Goal: Task Accomplishment & Management: Manage account settings

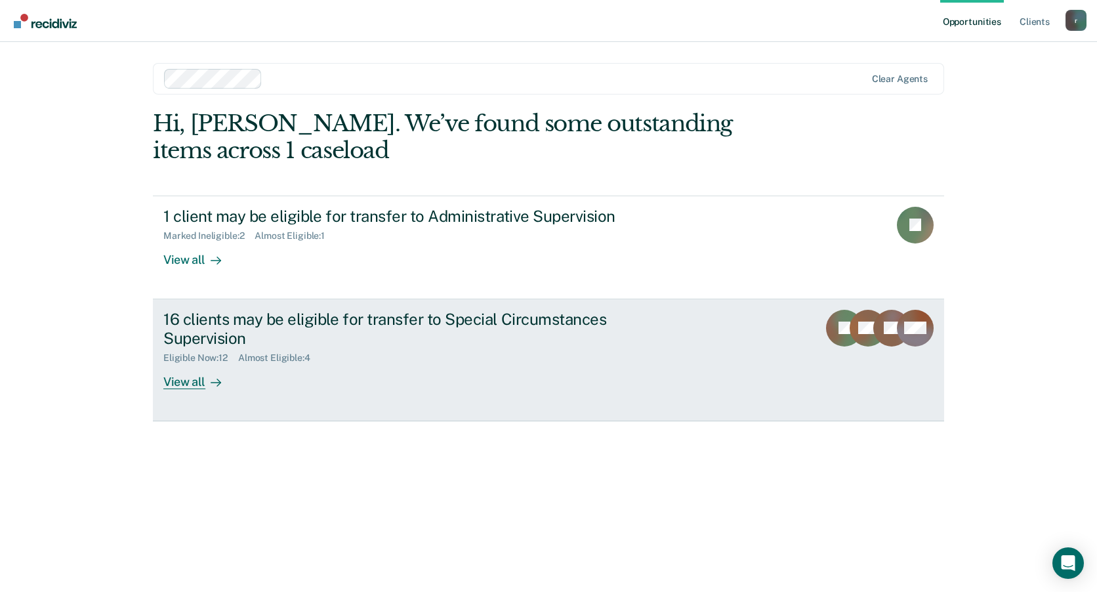
click at [186, 385] on div "View all" at bounding box center [200, 377] width 74 height 26
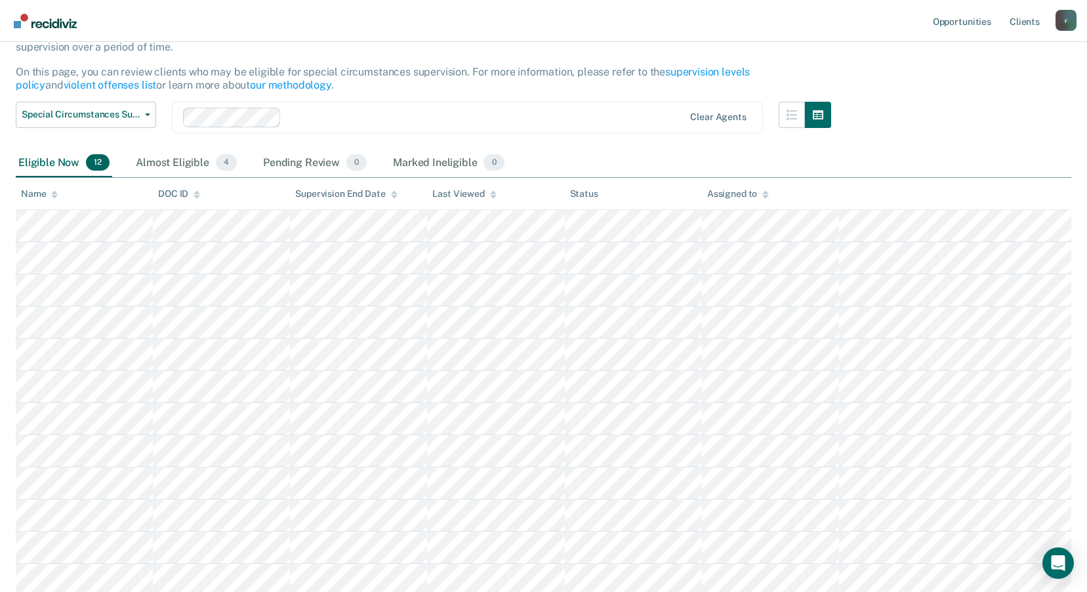
scroll to position [131, 0]
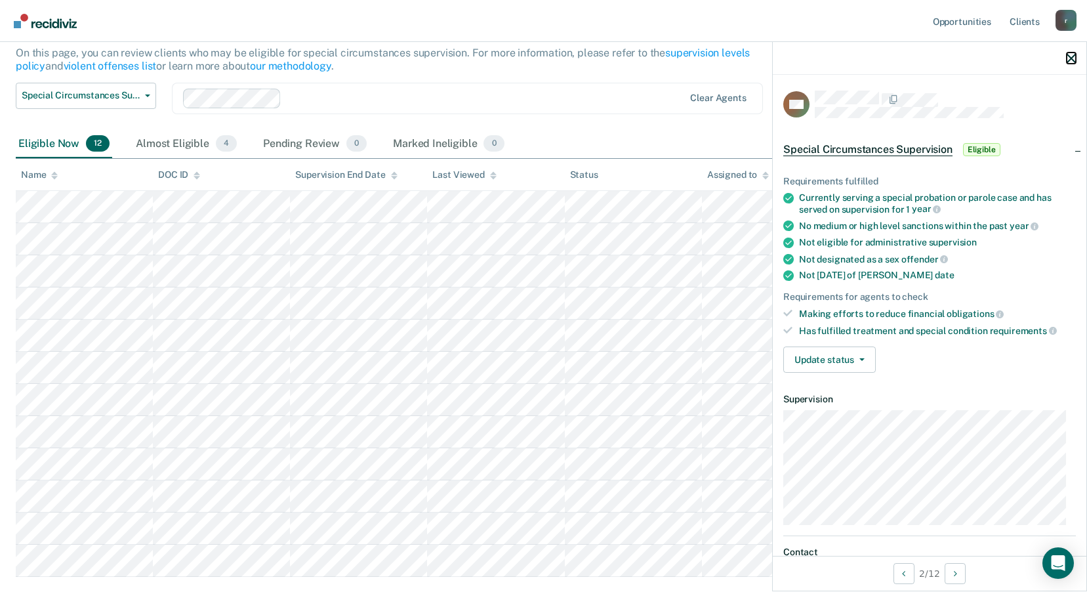
click at [1070, 60] on icon "button" at bounding box center [1071, 58] width 9 height 9
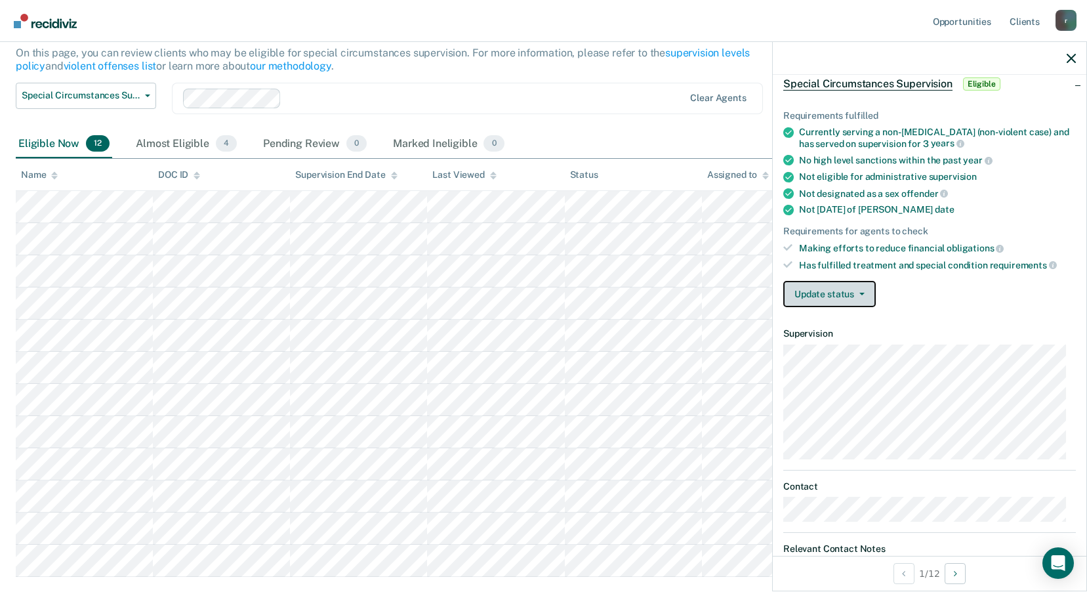
click at [864, 285] on button "Update status" at bounding box center [830, 294] width 93 height 26
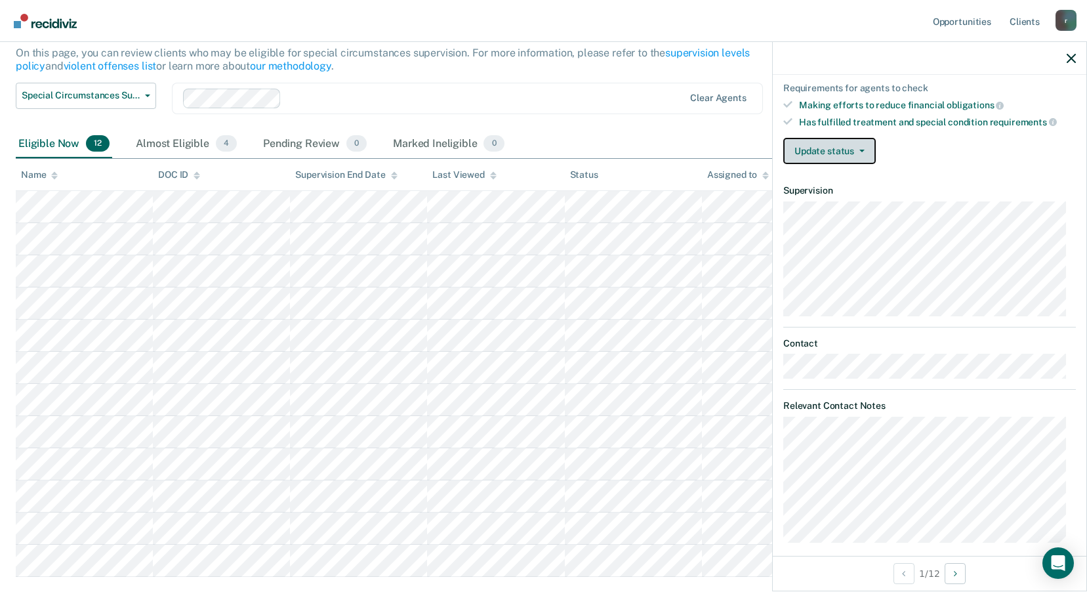
scroll to position [220, 0]
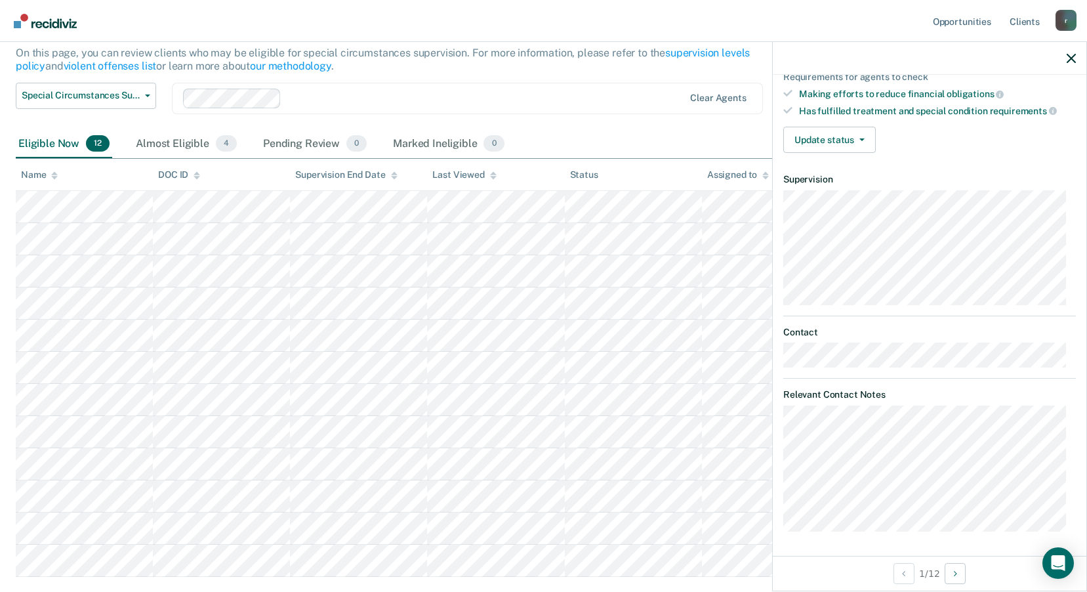
click at [718, 148] on div "Eligible Now 12 Almost Eligible 4 Pending Review 0 Marked Ineligible 0" at bounding box center [544, 145] width 1056 height 30
click at [1070, 62] on icon "button" at bounding box center [1071, 58] width 9 height 9
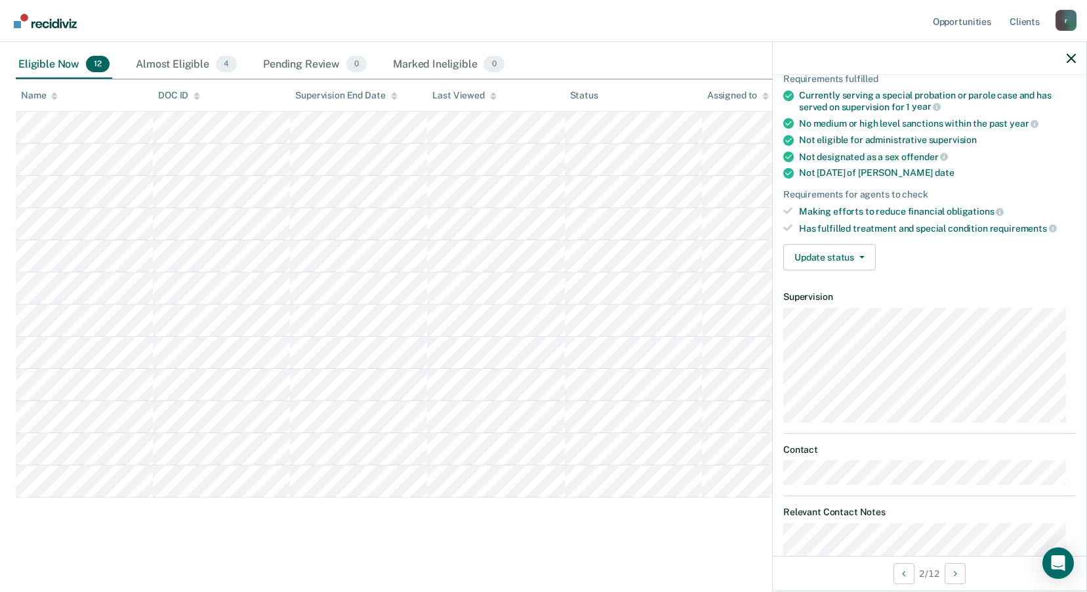
scroll to position [192, 0]
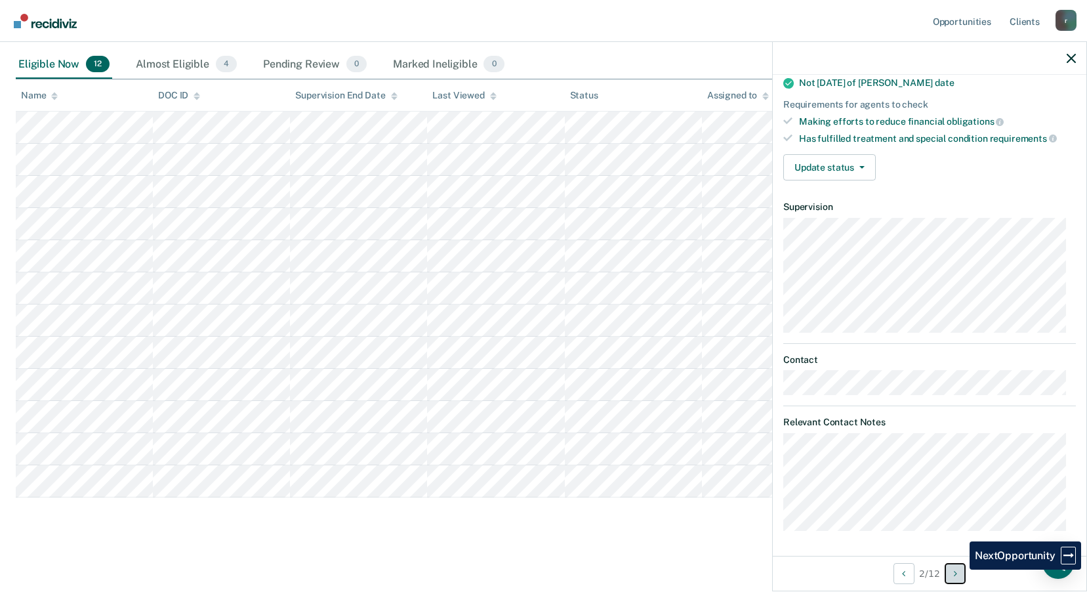
click at [960, 570] on button "Next Opportunity" at bounding box center [955, 573] width 21 height 21
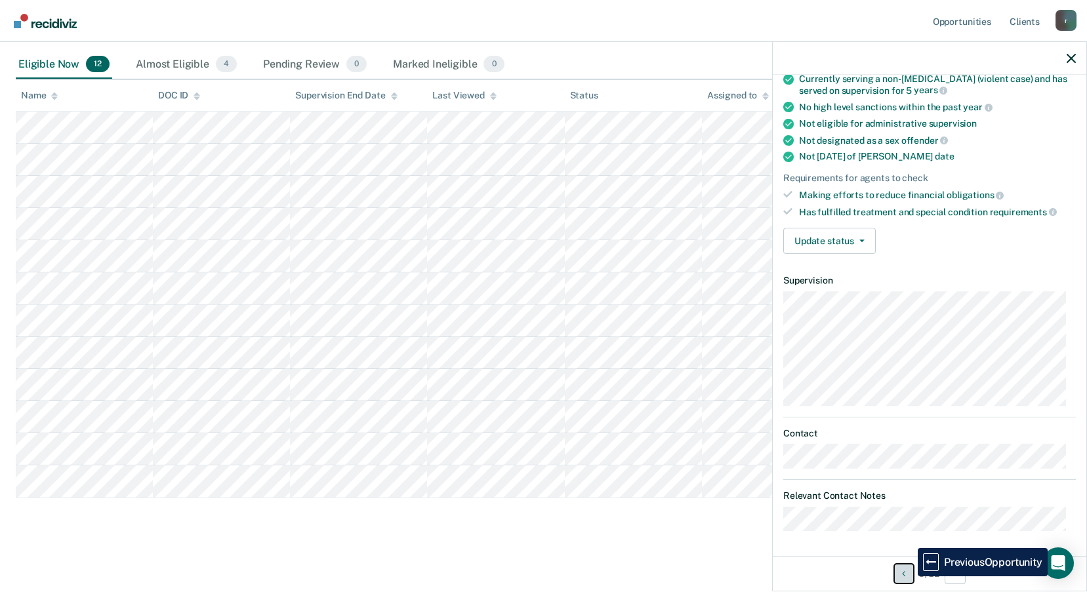
click at [908, 576] on button "Previous Opportunity" at bounding box center [904, 573] width 21 height 21
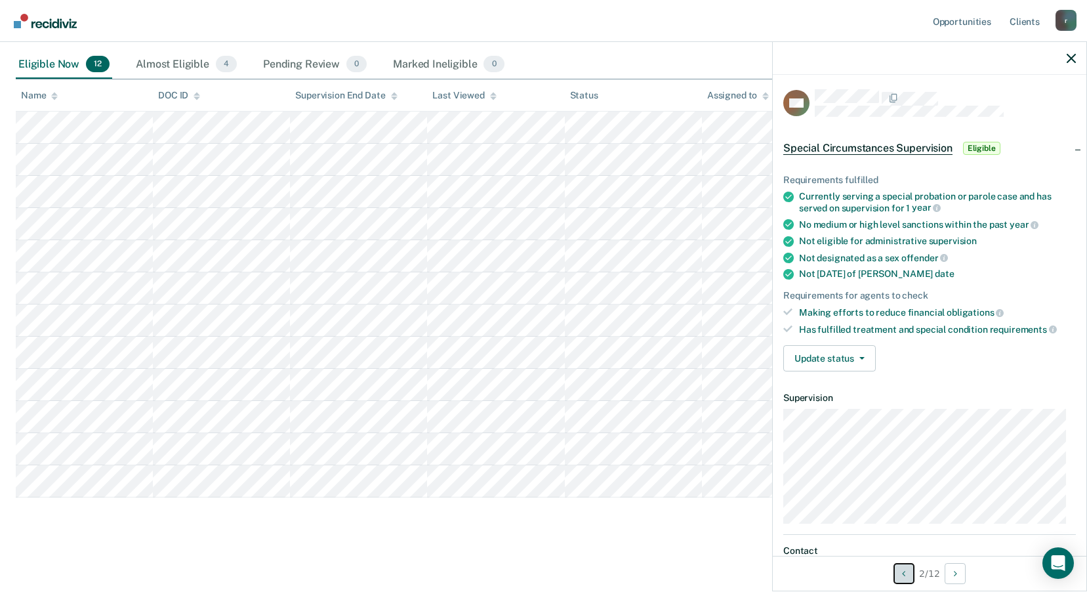
scroll to position [0, 0]
click at [858, 356] on button "Update status" at bounding box center [830, 360] width 93 height 26
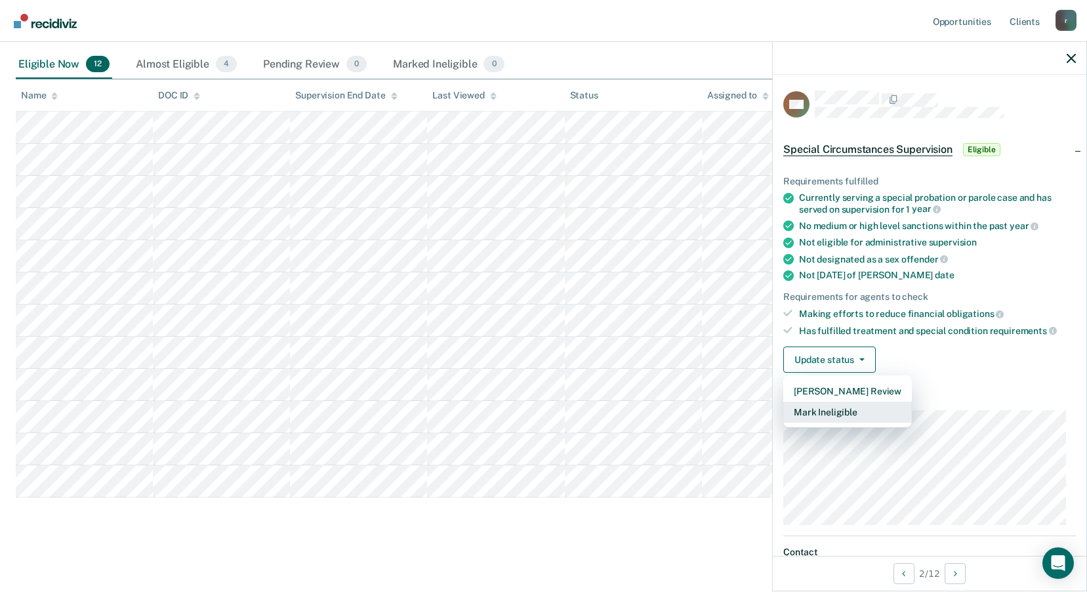
click at [853, 413] on button "Mark Ineligible" at bounding box center [848, 412] width 129 height 21
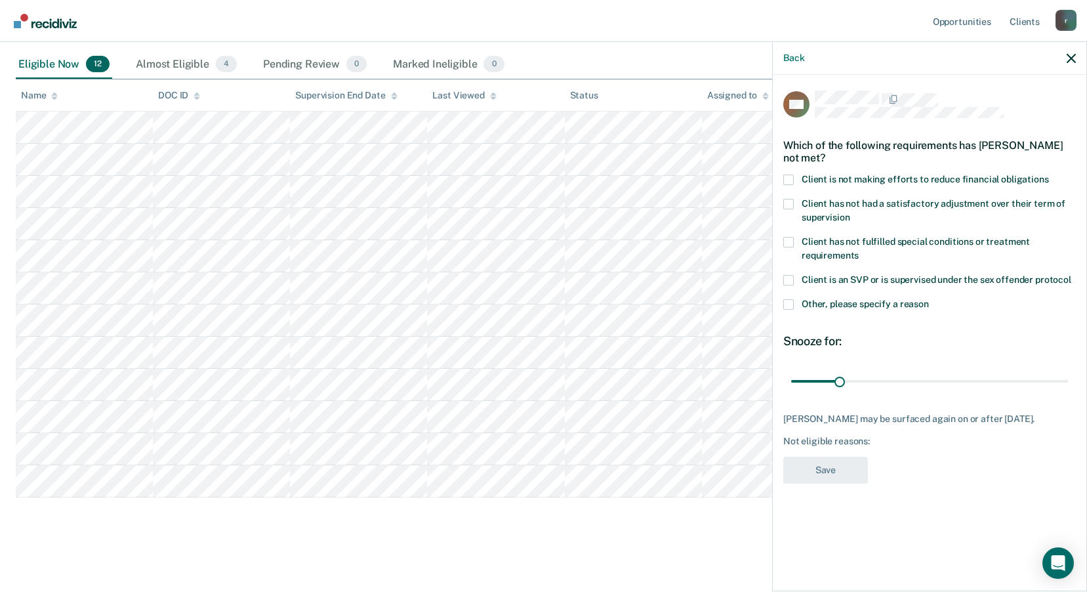
click at [787, 177] on span at bounding box center [789, 180] width 11 height 11
click at [1049, 175] on input "Client is not making efforts to reduce financial obligations" at bounding box center [1049, 175] width 0 height 0
click at [847, 467] on button "Save" at bounding box center [826, 470] width 85 height 27
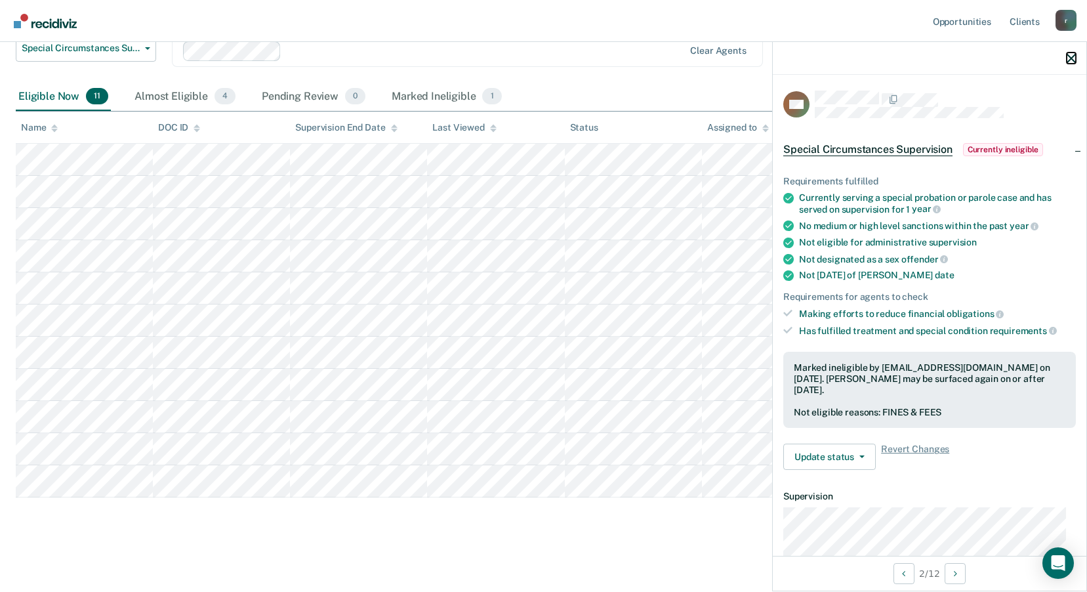
click at [1069, 57] on icon "button" at bounding box center [1071, 58] width 9 height 9
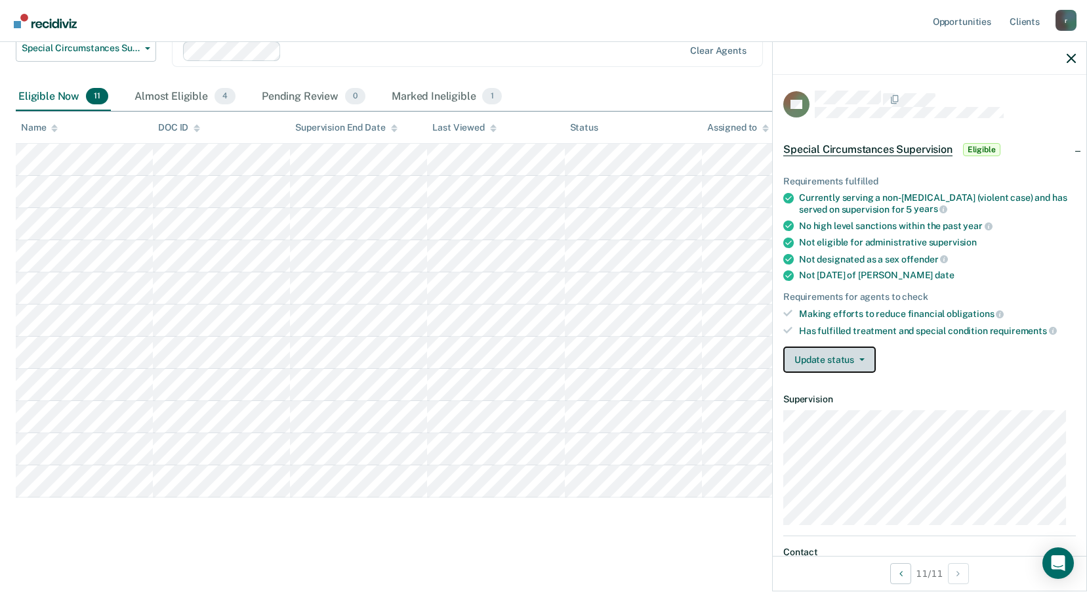
click at [860, 354] on button "Update status" at bounding box center [830, 360] width 93 height 26
click at [959, 368] on div "Update status [PERSON_NAME] Review Mark Ineligible" at bounding box center [930, 360] width 293 height 26
click at [863, 356] on button "Update status" at bounding box center [830, 360] width 93 height 26
click at [977, 364] on div "Update status [PERSON_NAME] Review Mark Ineligible" at bounding box center [930, 360] width 293 height 26
click at [977, 143] on span "Eligible" at bounding box center [981, 149] width 37 height 13
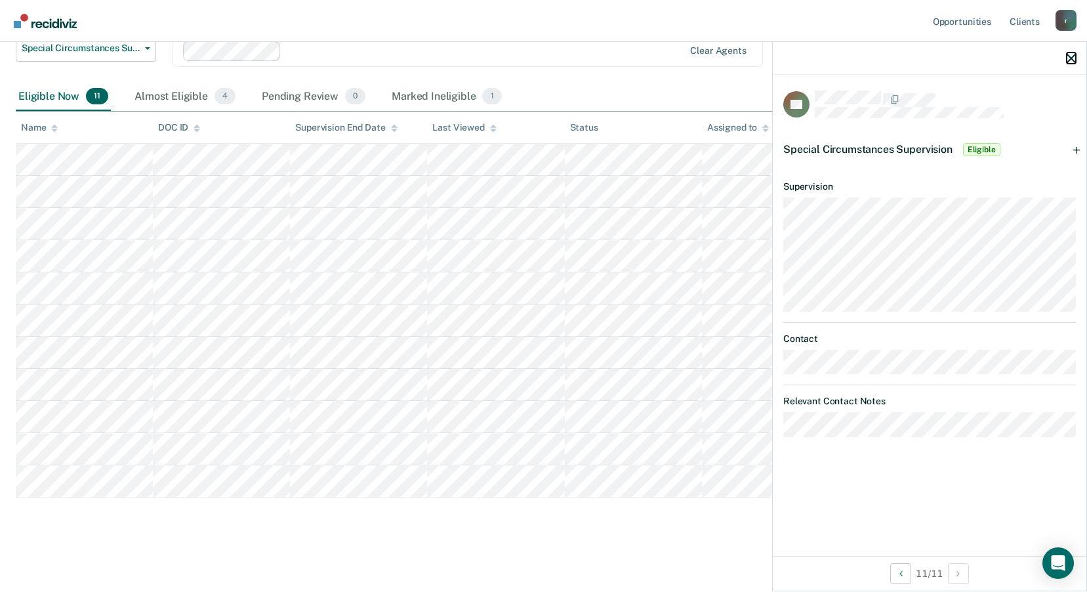
click at [1070, 57] on icon "button" at bounding box center [1071, 58] width 9 height 9
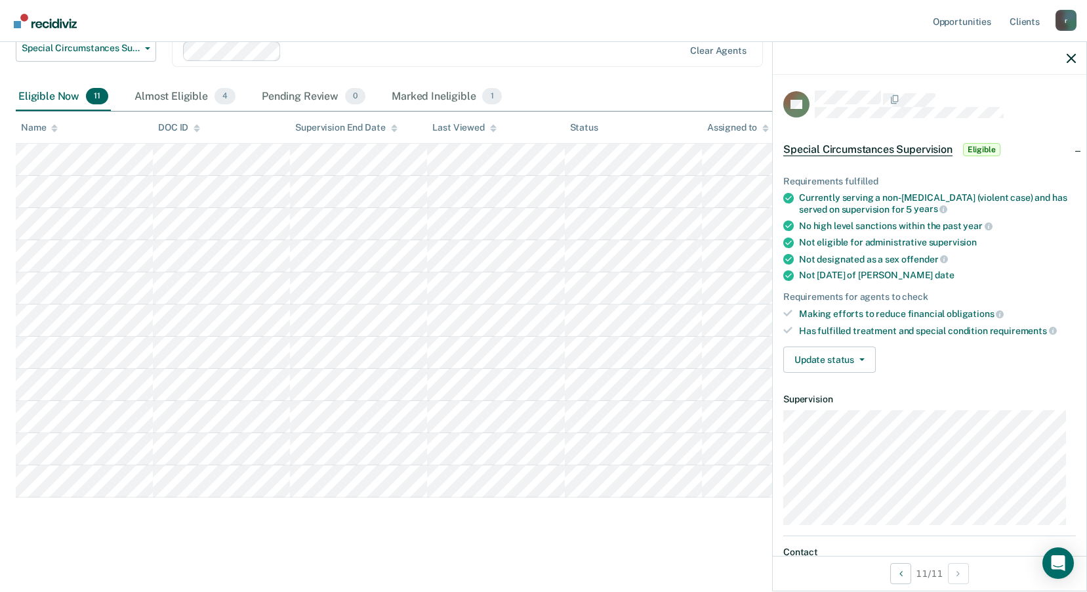
click at [979, 144] on span "Eligible" at bounding box center [981, 149] width 37 height 13
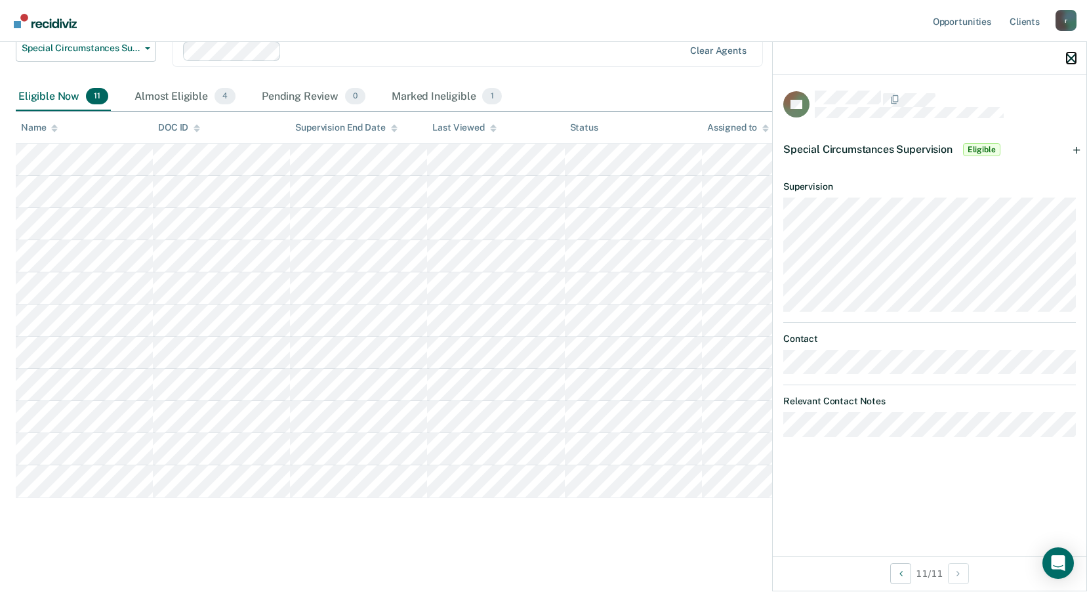
click at [1072, 54] on icon "button" at bounding box center [1071, 58] width 9 height 9
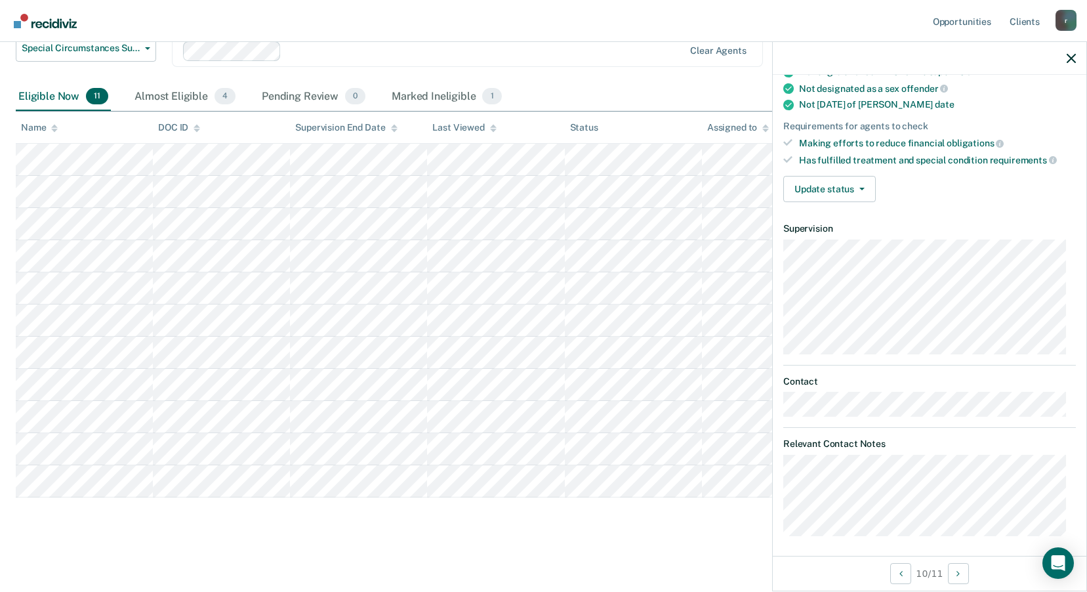
scroll to position [176, 0]
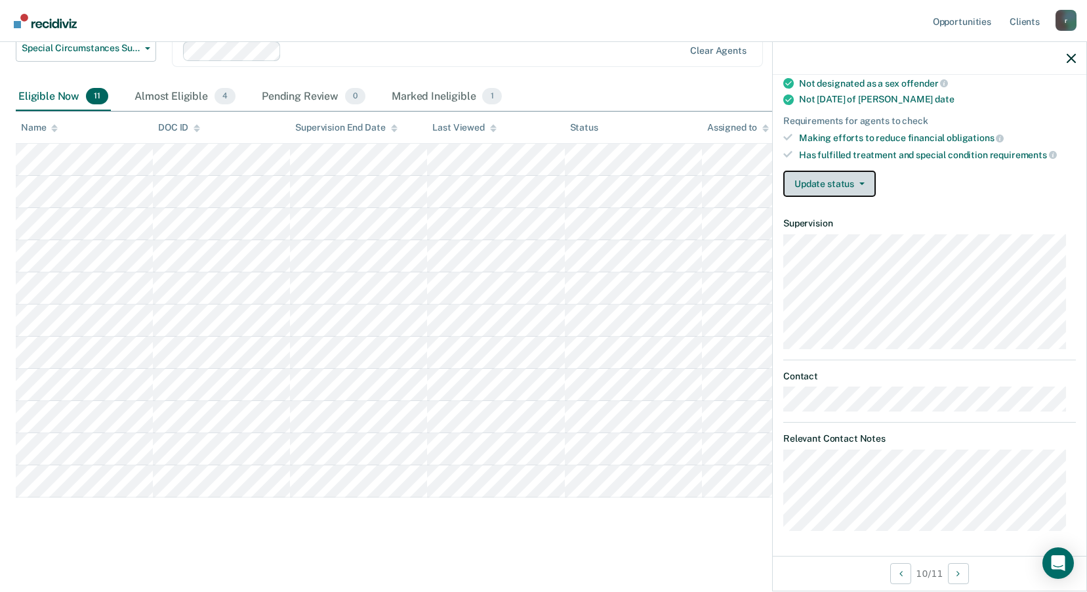
click at [861, 188] on button "Update status" at bounding box center [830, 184] width 93 height 26
click at [1012, 205] on div "Requirements fulfilled Currently serving a non-[MEDICAL_DATA] (violent case) an…" at bounding box center [930, 93] width 314 height 228
click at [1073, 58] on icon "button" at bounding box center [1071, 58] width 9 height 9
click at [857, 179] on button "Update status" at bounding box center [830, 184] width 93 height 26
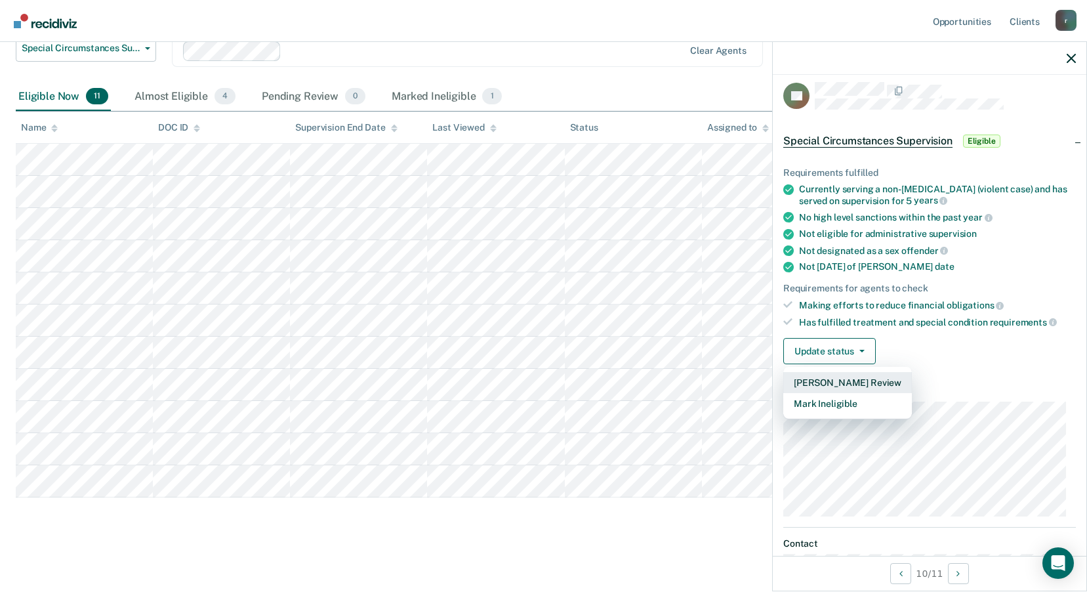
scroll to position [0, 0]
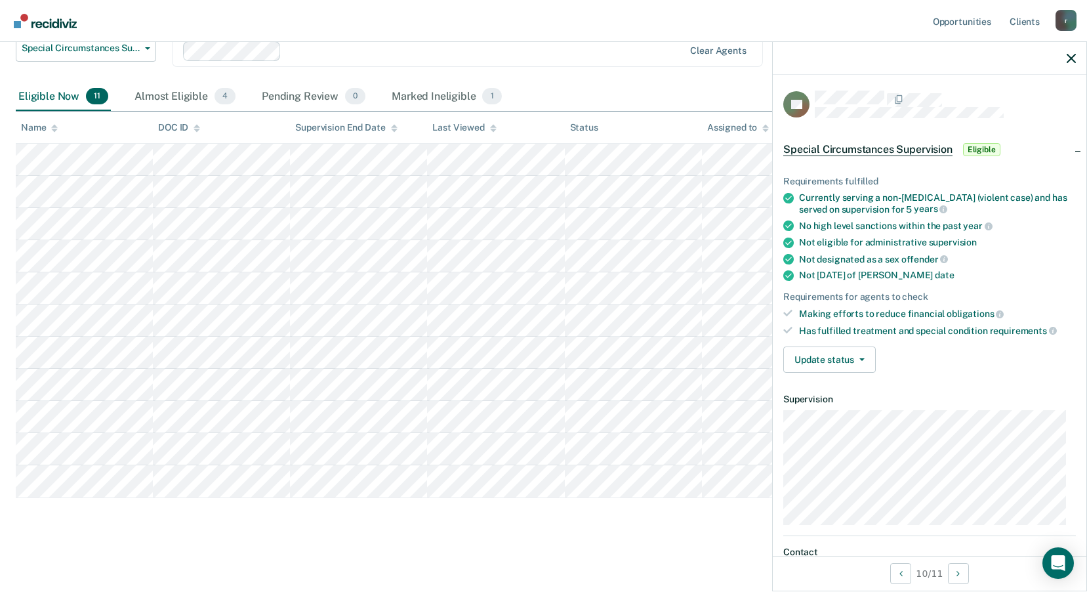
click at [977, 146] on span "Eligible" at bounding box center [981, 149] width 37 height 13
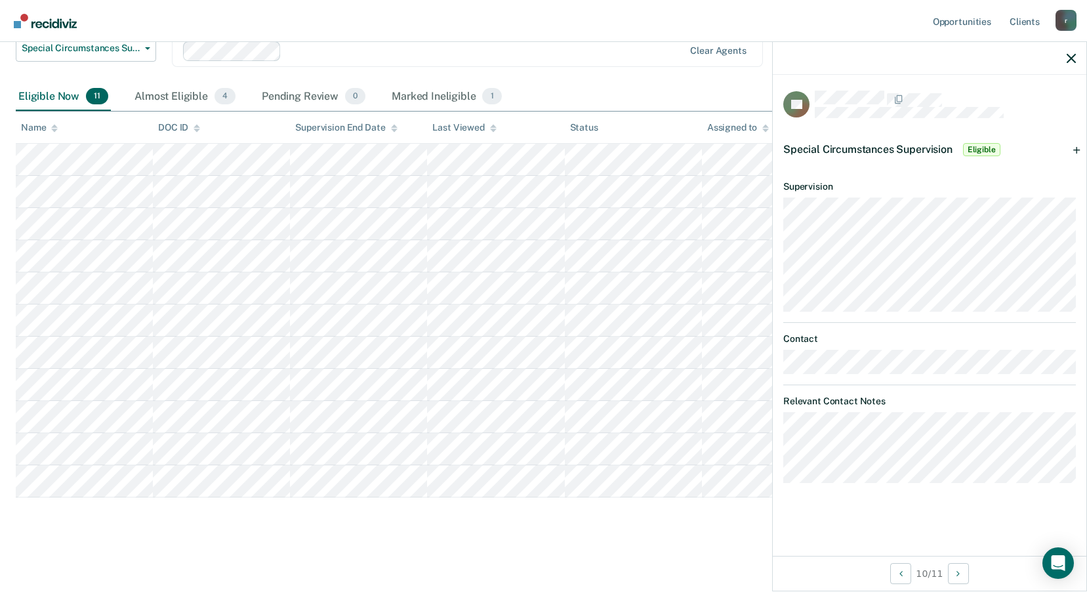
click at [977, 146] on span "Eligible" at bounding box center [981, 149] width 37 height 13
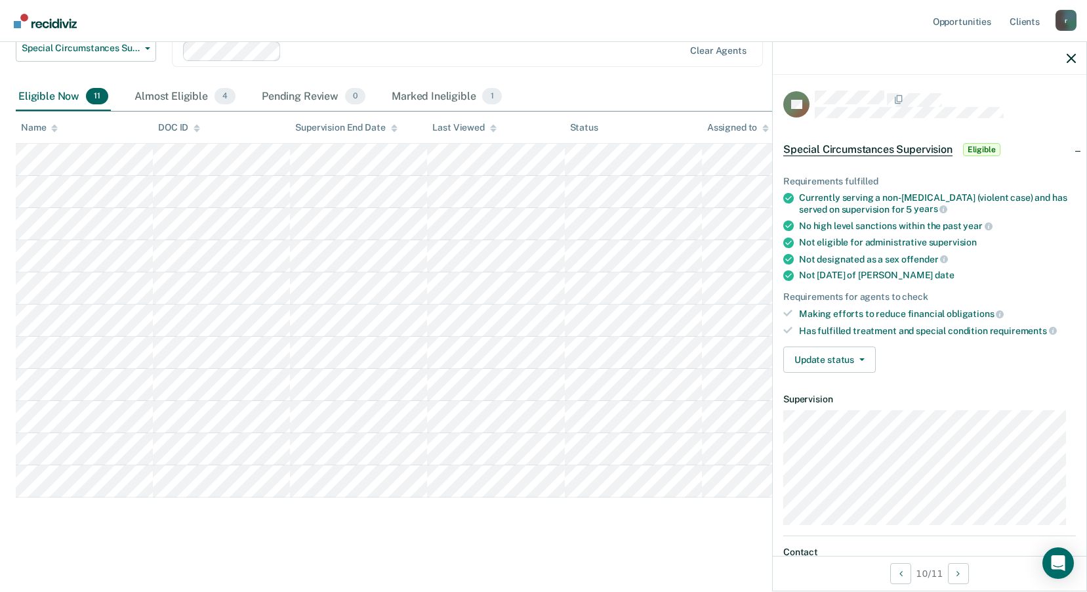
click at [837, 146] on span "Special Circumstances Supervision" at bounding box center [868, 149] width 169 height 13
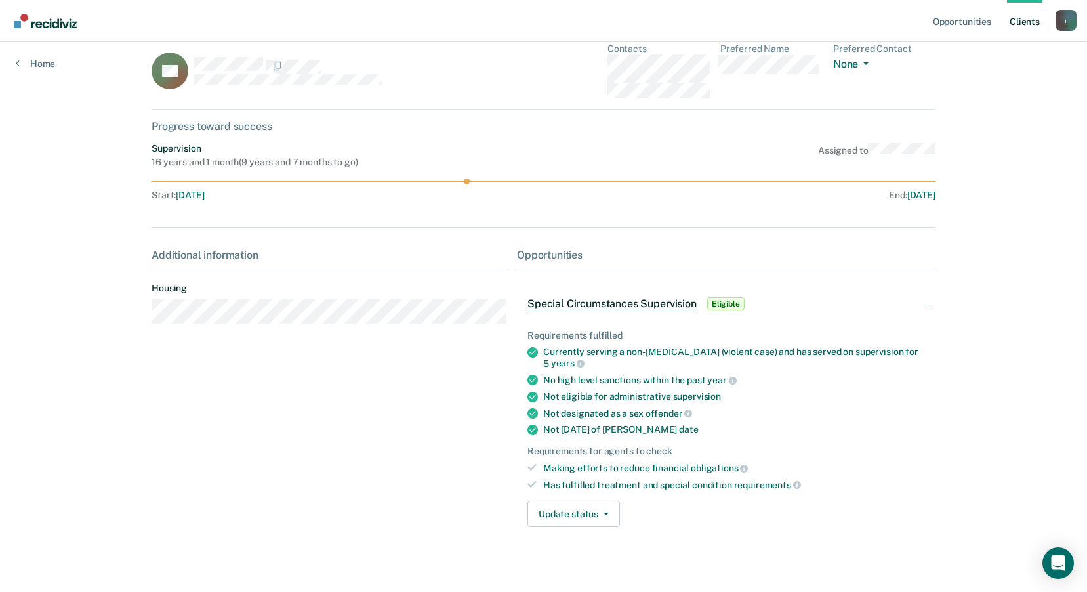
scroll to position [33, 0]
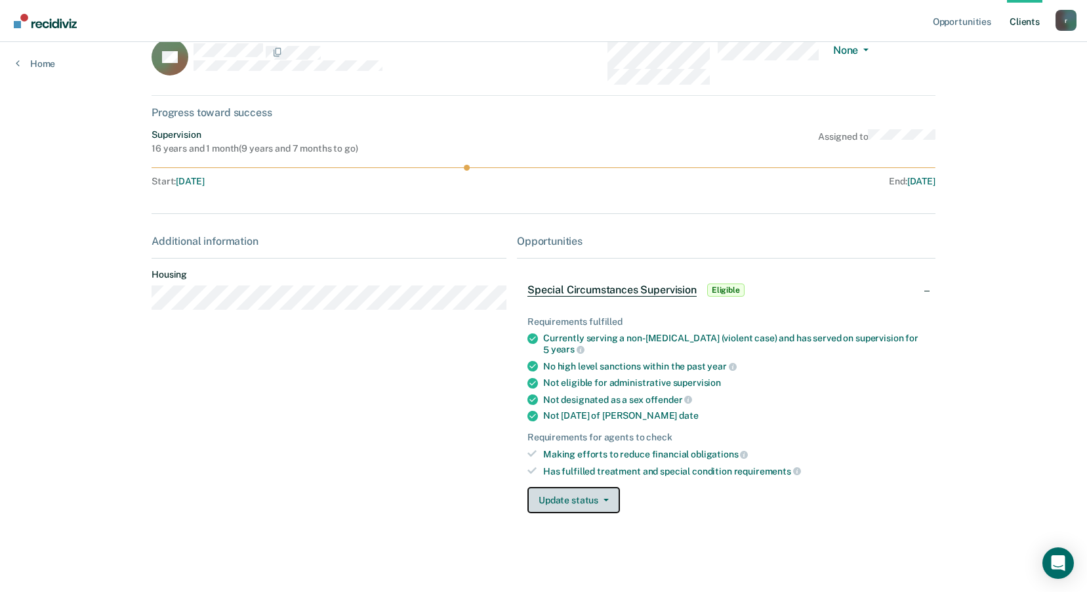
click at [607, 503] on button "Update status" at bounding box center [574, 500] width 93 height 26
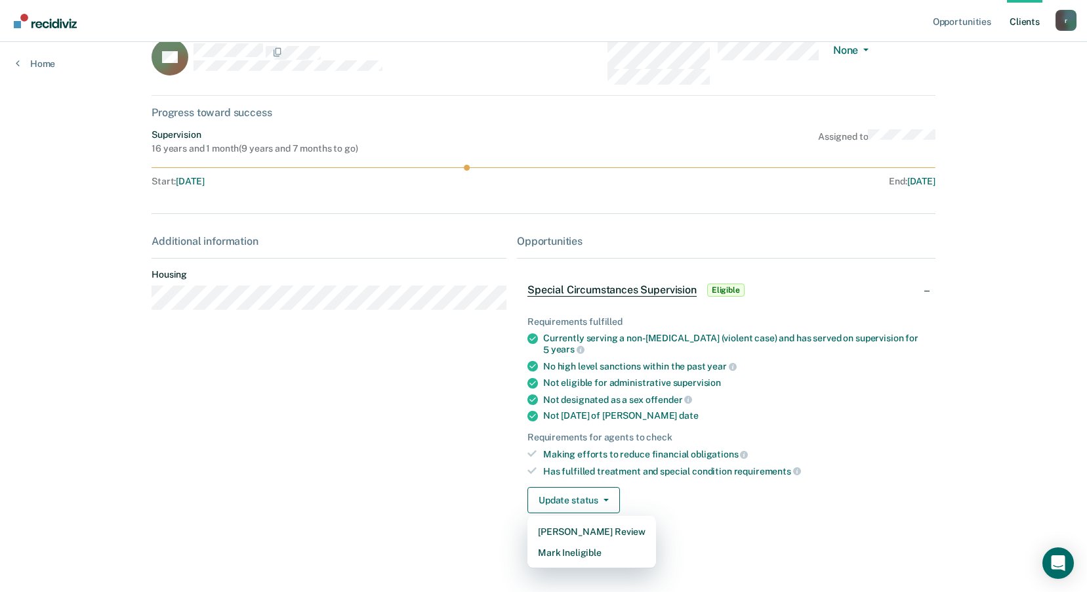
click at [795, 400] on div "Not designated as a sex offender" at bounding box center [734, 400] width 382 height 12
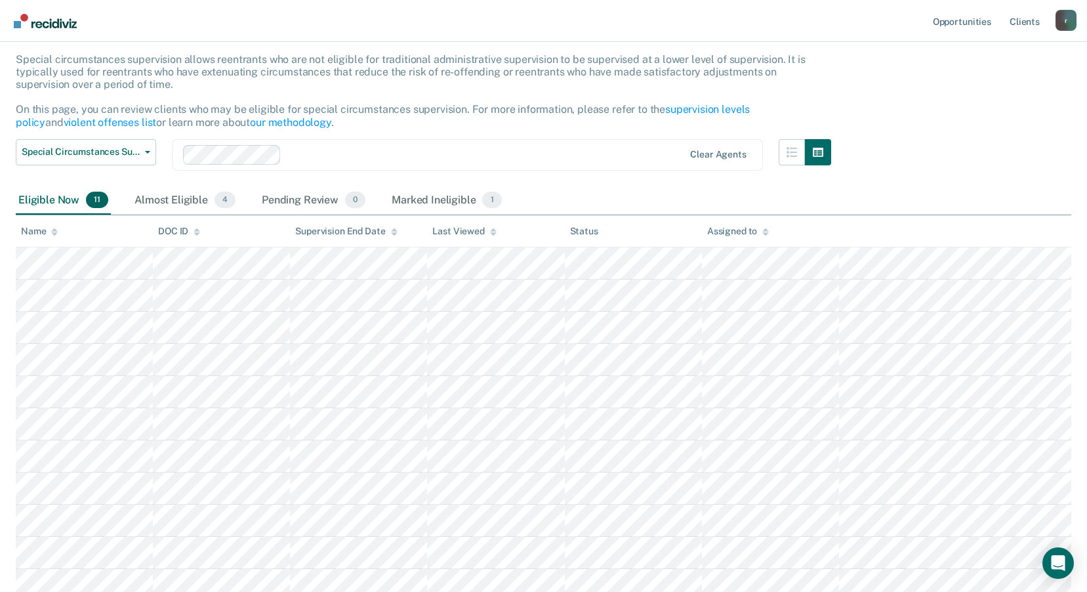
scroll to position [179, 0]
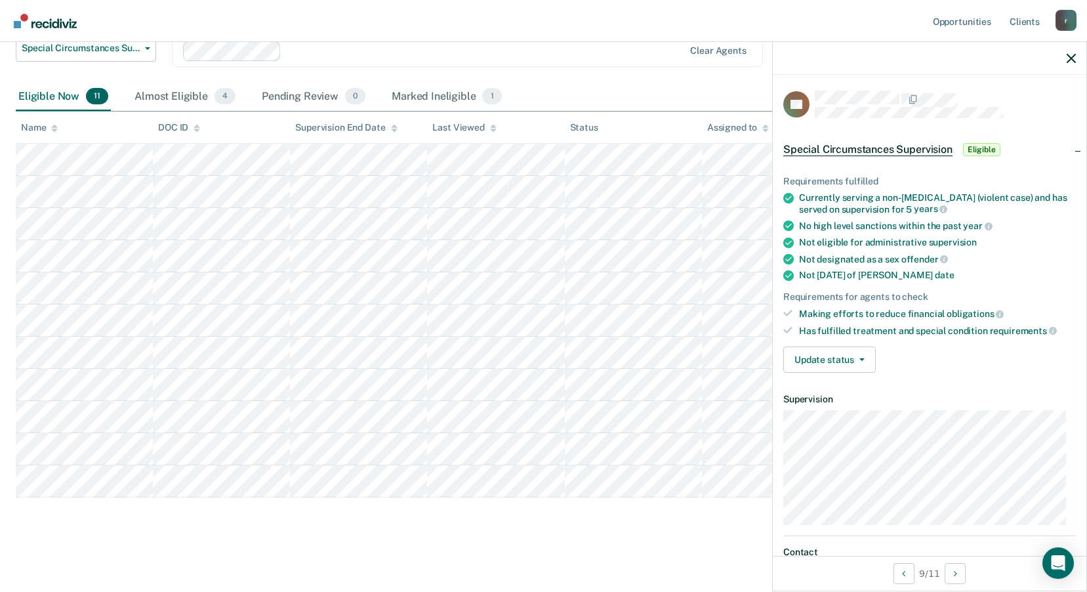
click at [1066, 59] on div at bounding box center [930, 58] width 314 height 33
click at [1069, 60] on icon "button" at bounding box center [1071, 58] width 9 height 9
click at [867, 354] on button "Update status" at bounding box center [830, 360] width 93 height 26
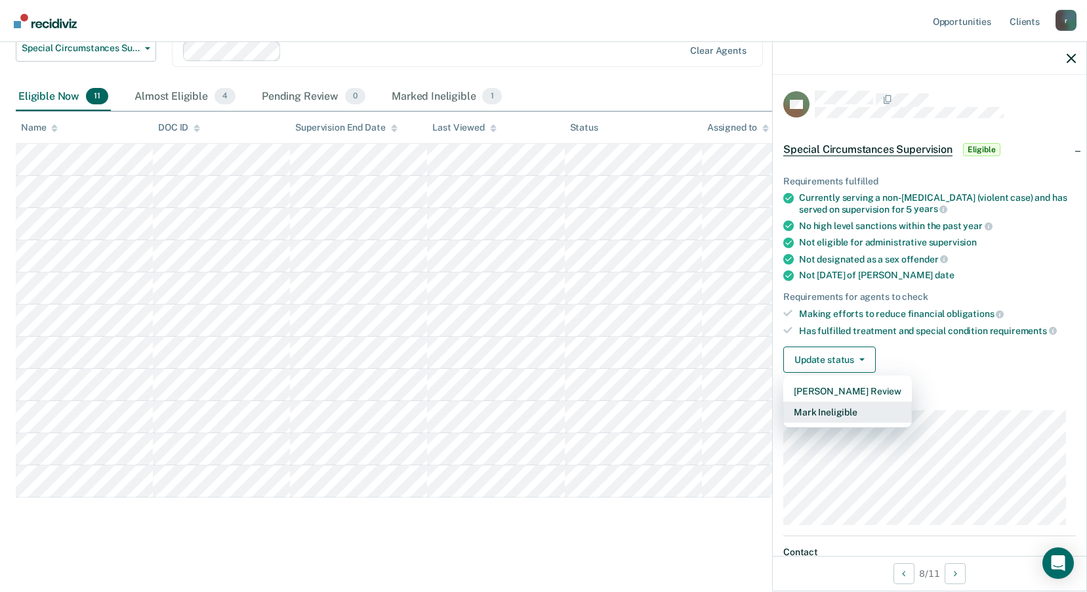
click at [855, 412] on button "Mark Ineligible" at bounding box center [848, 412] width 129 height 21
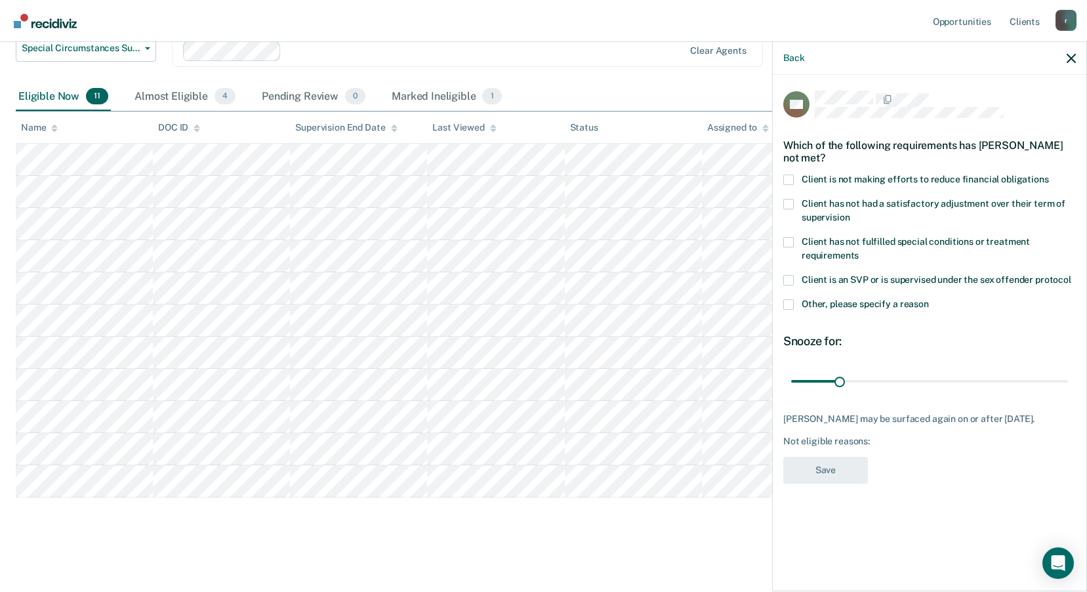
click at [788, 177] on span at bounding box center [789, 180] width 11 height 11
click at [1049, 175] on input "Client is not making efforts to reduce financial obligations" at bounding box center [1049, 175] width 0 height 0
click at [830, 471] on button "Save" at bounding box center [826, 470] width 85 height 27
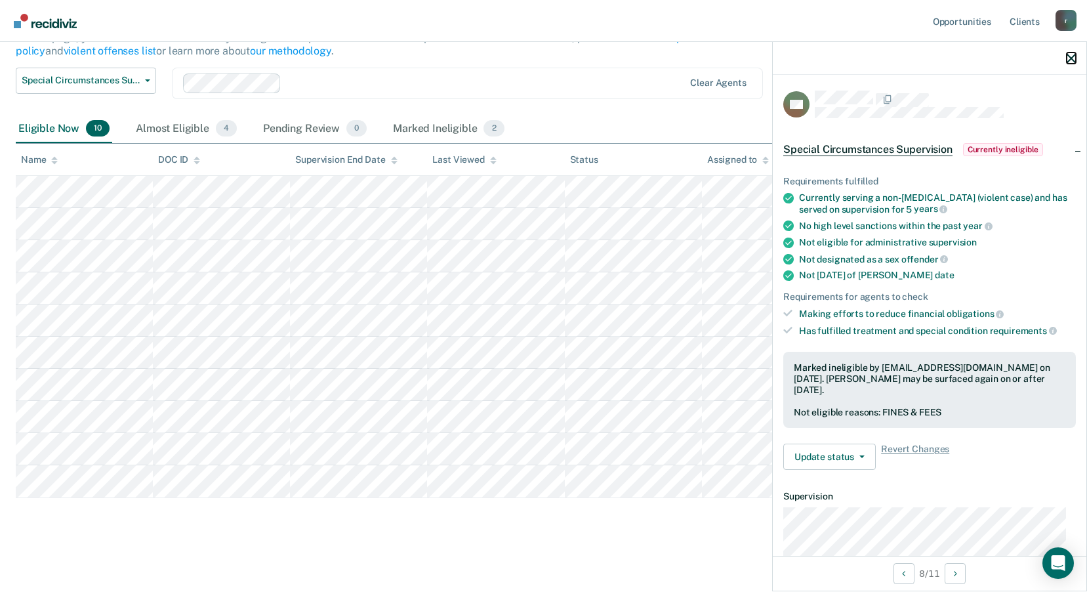
click at [1070, 53] on button "button" at bounding box center [1071, 58] width 9 height 11
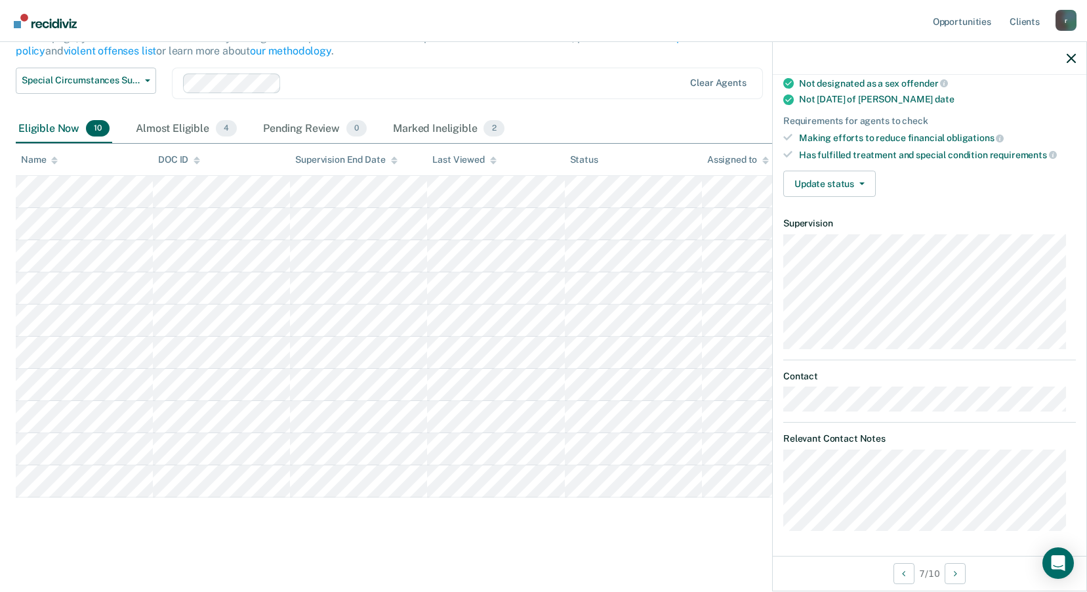
scroll to position [0, 0]
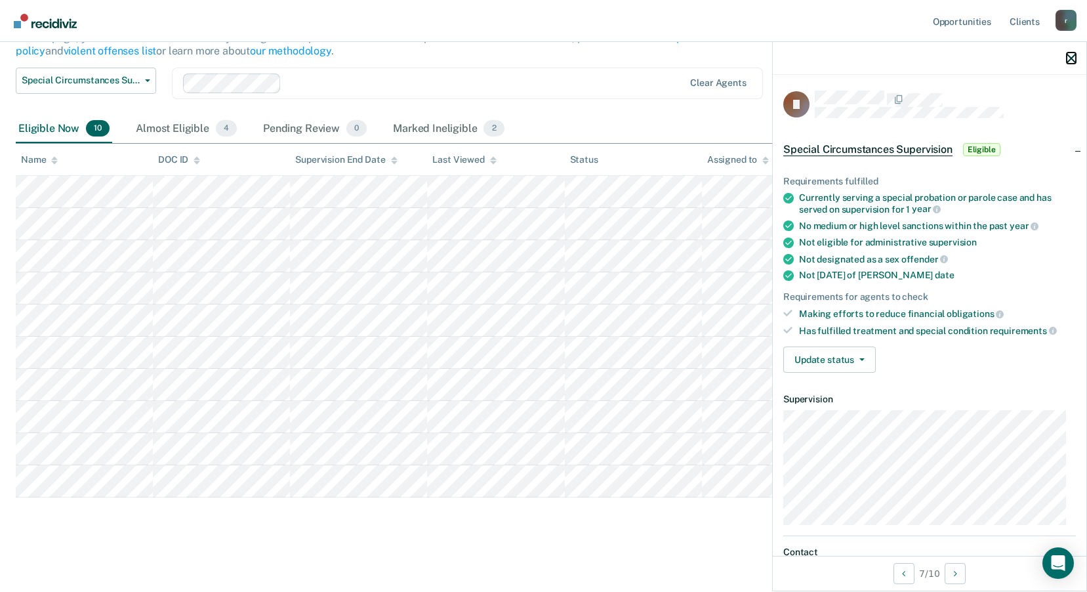
click at [1075, 58] on icon "button" at bounding box center [1071, 58] width 9 height 9
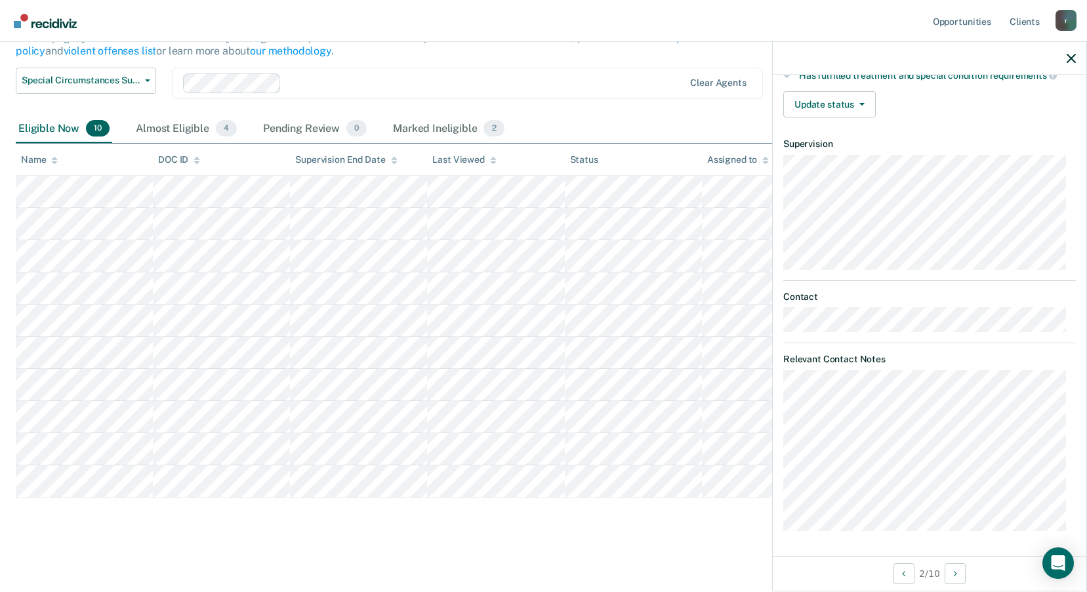
scroll to position [119, 0]
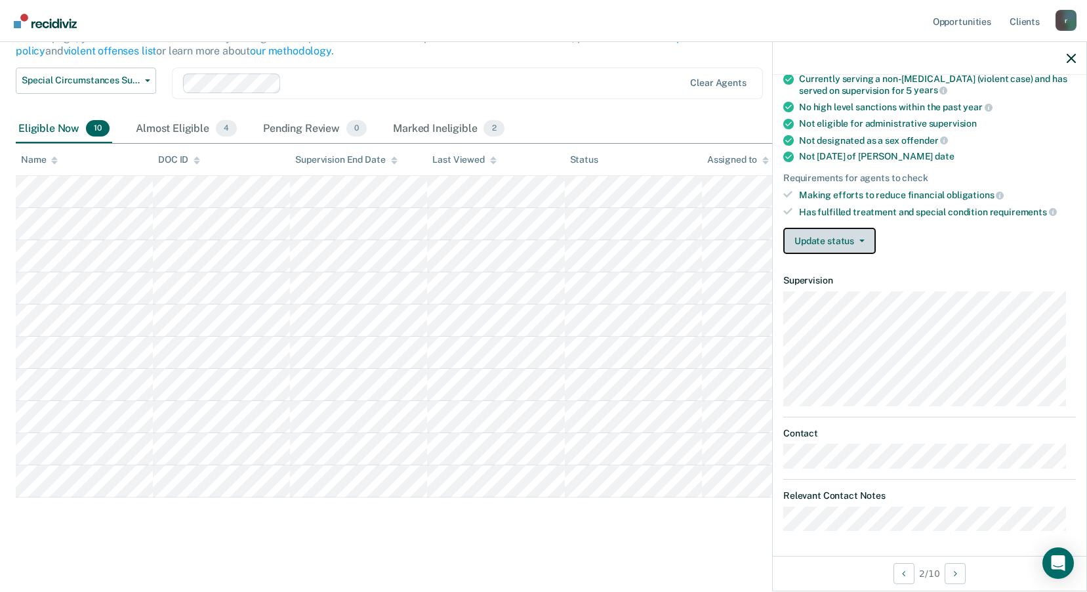
click at [860, 236] on button "Update status" at bounding box center [830, 241] width 93 height 26
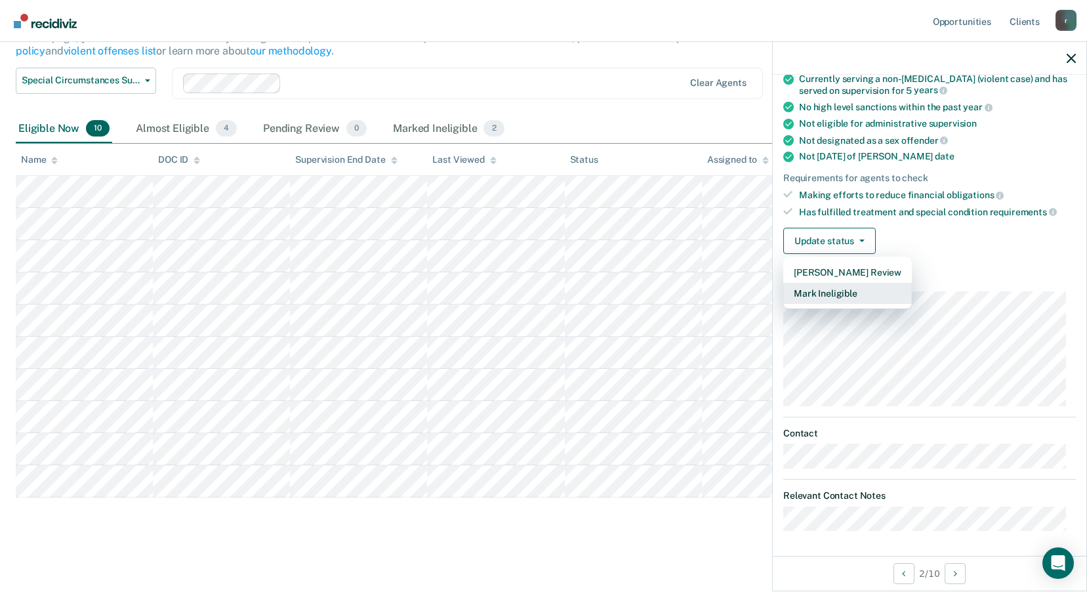
click at [851, 291] on button "Mark Ineligible" at bounding box center [848, 293] width 129 height 21
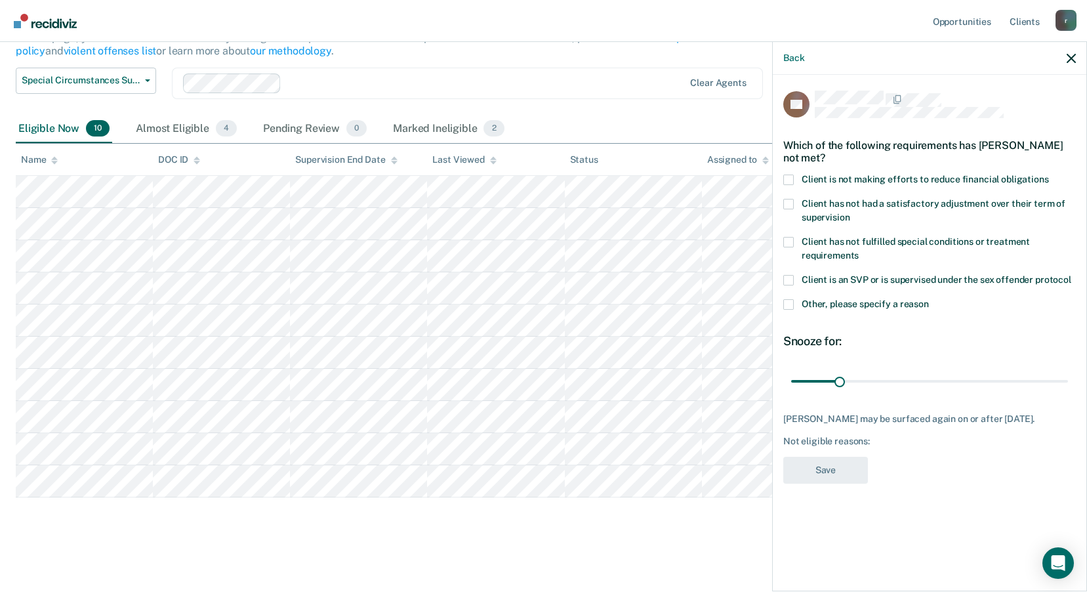
click at [784, 176] on span at bounding box center [789, 180] width 11 height 11
click at [1049, 175] on input "Client is not making efforts to reduce financial obligations" at bounding box center [1049, 175] width 0 height 0
click at [841, 474] on button "Save" at bounding box center [826, 470] width 85 height 27
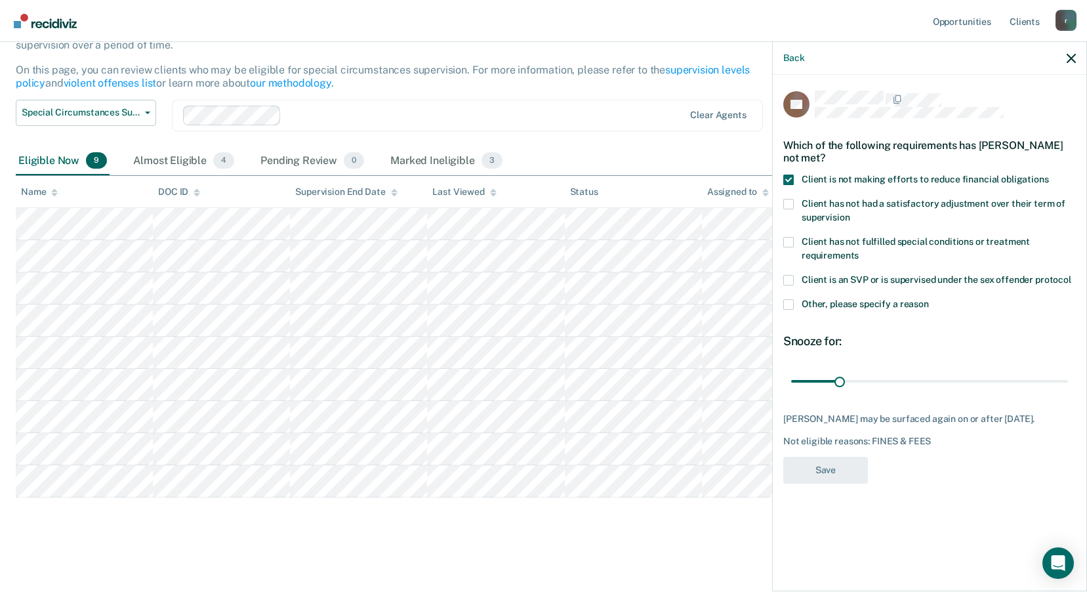
scroll to position [114, 0]
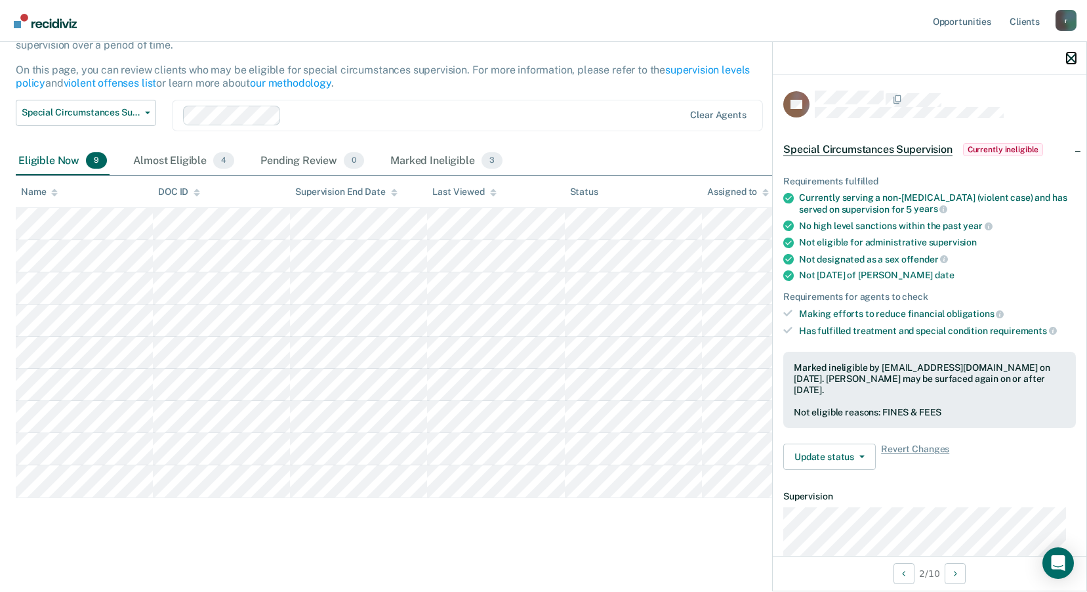
click at [1072, 58] on icon "button" at bounding box center [1071, 58] width 9 height 9
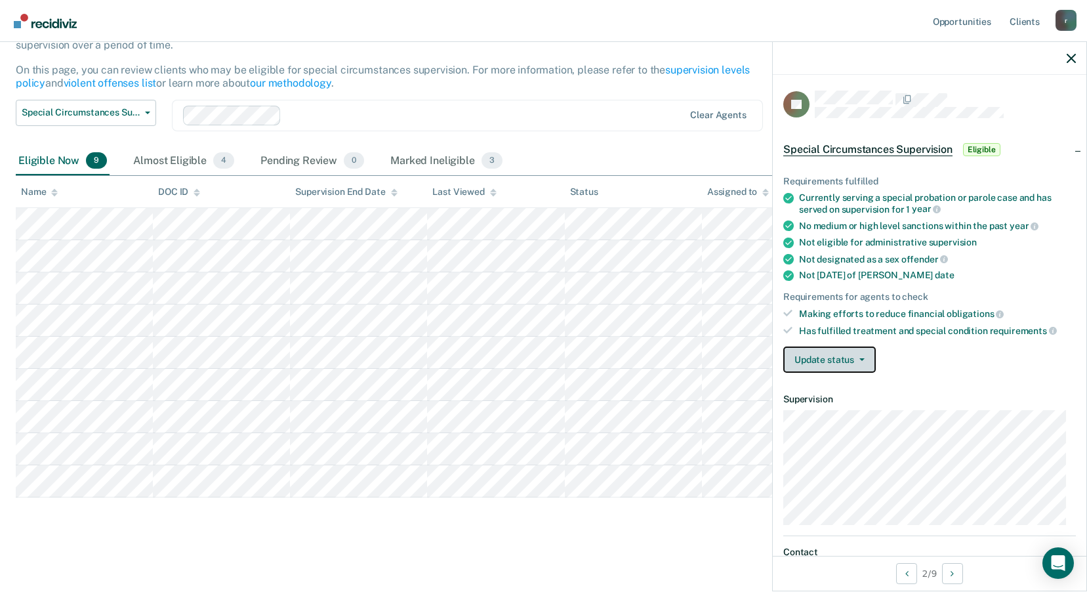
click at [863, 360] on icon "button" at bounding box center [862, 359] width 5 height 3
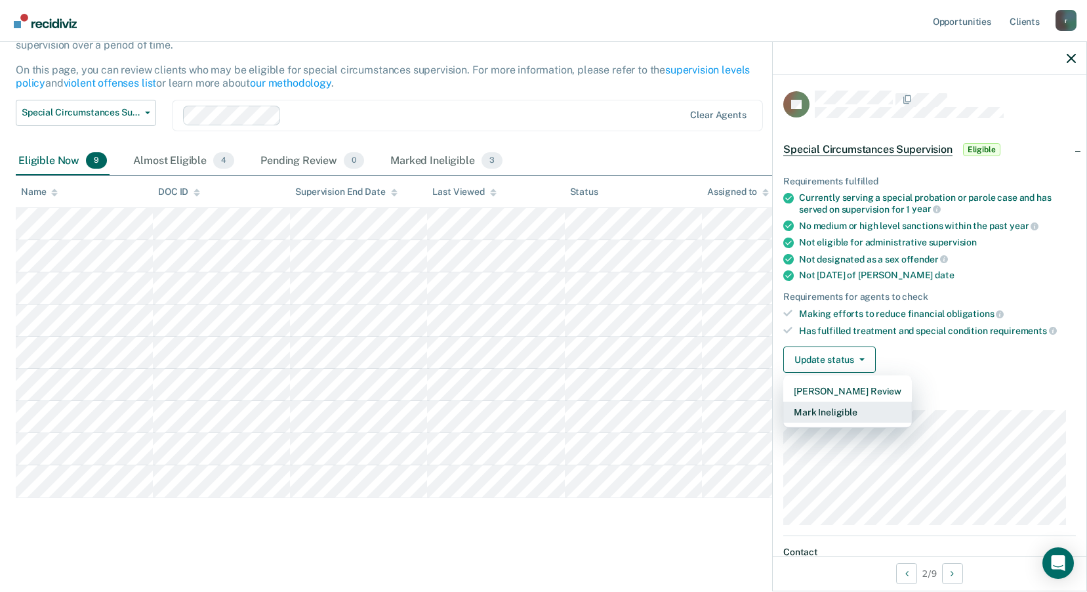
click at [848, 412] on button "Mark Ineligible" at bounding box center [848, 412] width 129 height 21
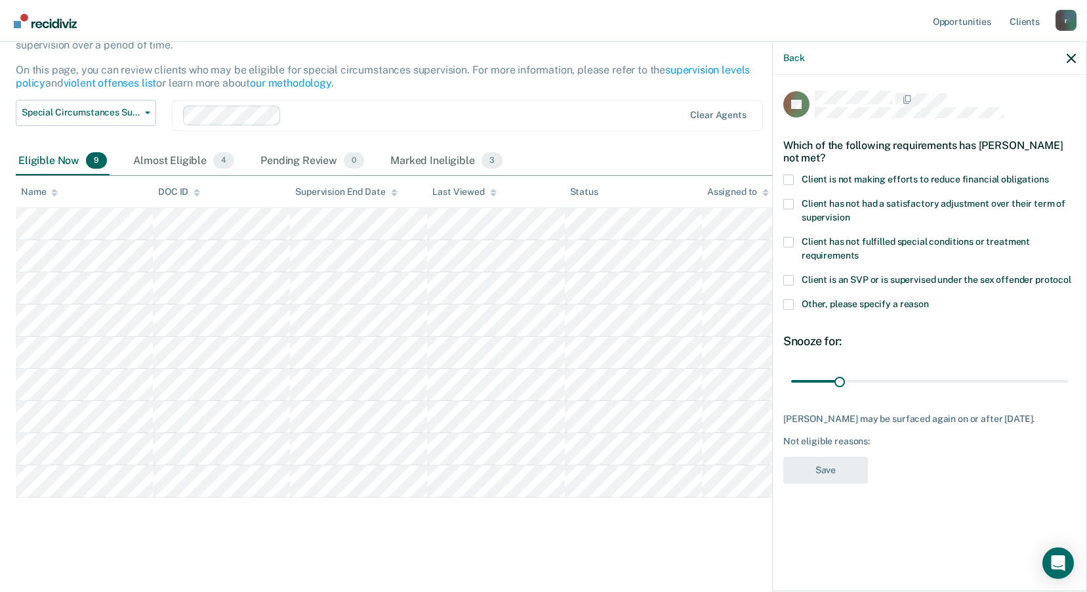
click at [788, 199] on span at bounding box center [789, 204] width 11 height 11
click at [850, 213] on input "Client has not had a satisfactory adjustment over their term of supervision" at bounding box center [850, 213] width 0 height 0
click at [830, 464] on button "Save" at bounding box center [826, 470] width 85 height 27
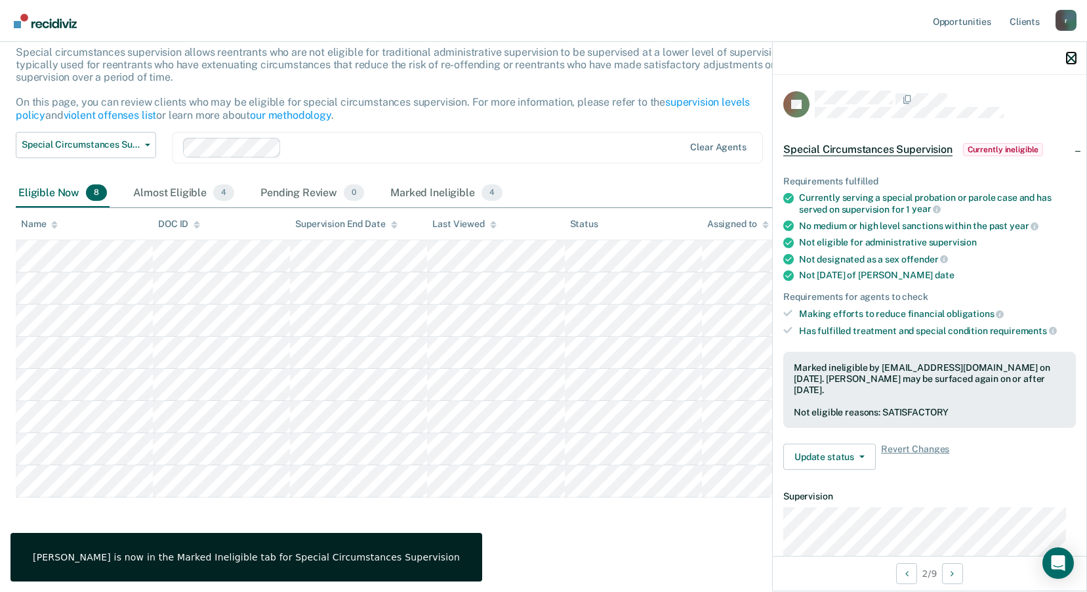
click at [1075, 53] on button "button" at bounding box center [1071, 58] width 9 height 11
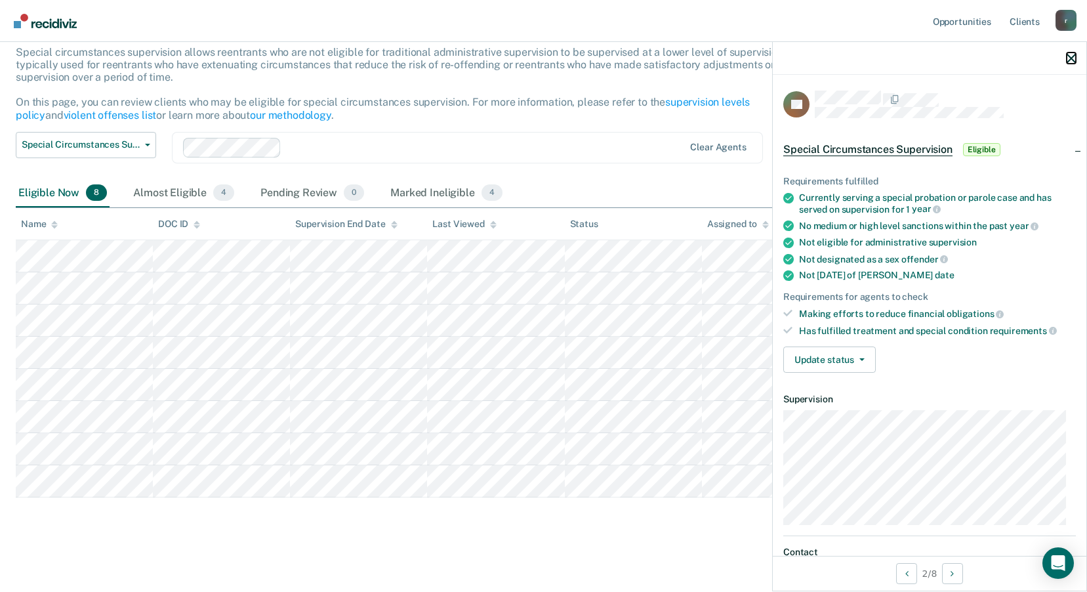
click at [1076, 58] on icon "button" at bounding box center [1071, 58] width 9 height 9
